Goal: Task Accomplishment & Management: Manage account settings

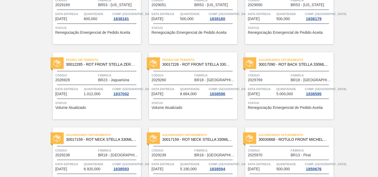
scroll to position [258, 0]
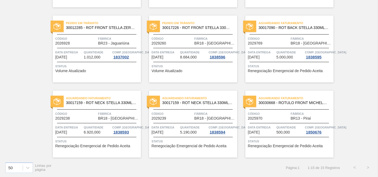
click at [291, 118] on span "BR13 - Piraí" at bounding box center [301, 118] width 20 height 4
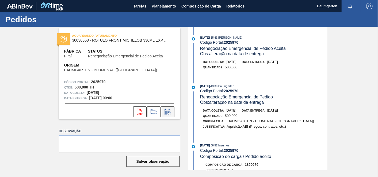
click at [170, 110] on icon at bounding box center [168, 111] width 9 height 6
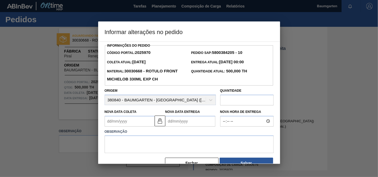
click at [128, 119] on Coleta2025970 "Nova Data Coleta" at bounding box center [130, 121] width 50 height 11
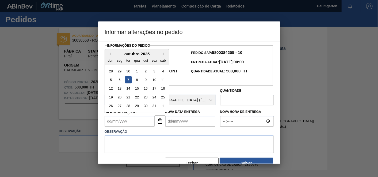
click at [121, 89] on div "13" at bounding box center [119, 88] width 7 height 7
type Coleta2025970 "[DATE]"
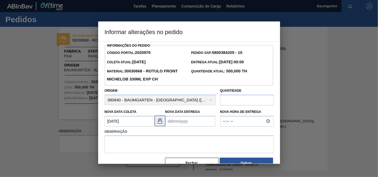
click at [159, 122] on img at bounding box center [160, 120] width 6 height 6
click at [127, 118] on Coleta2025970 "[DATE]" at bounding box center [130, 121] width 50 height 11
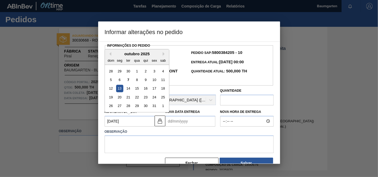
click at [121, 86] on div "13" at bounding box center [119, 88] width 7 height 7
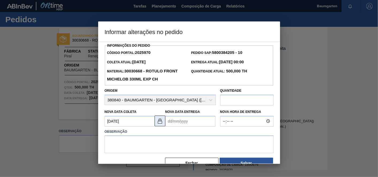
click at [161, 121] on img at bounding box center [160, 120] width 6 height 6
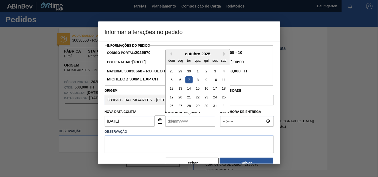
click at [169, 121] on Entrega2025970 "Nova Data Entrega" at bounding box center [190, 121] width 50 height 11
click at [197, 89] on div "15" at bounding box center [197, 88] width 7 height 7
type Entrega2025970 "[DATE]"
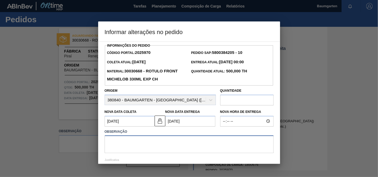
click at [187, 144] on textarea at bounding box center [189, 144] width 169 height 18
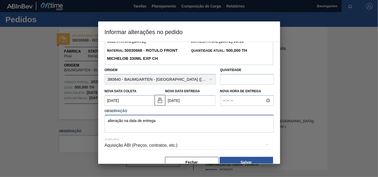
scroll to position [32, 0]
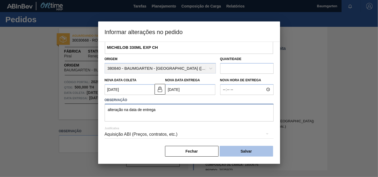
type textarea "alteração na data de entrega"
click at [248, 152] on button "Salvar" at bounding box center [247, 151] width 54 height 11
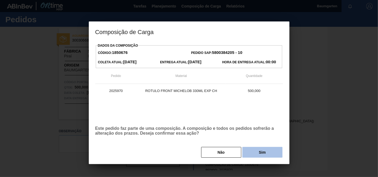
click at [260, 150] on button "Sim" at bounding box center [262, 152] width 40 height 11
